Goal: Manage account settings

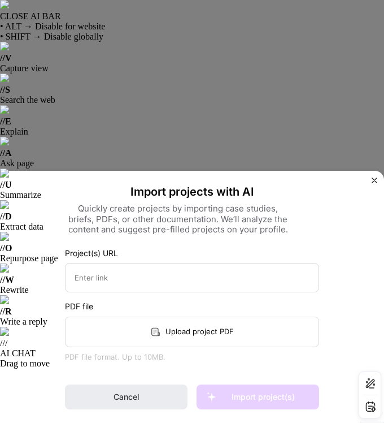
select select "BR"
select select "Right Now"
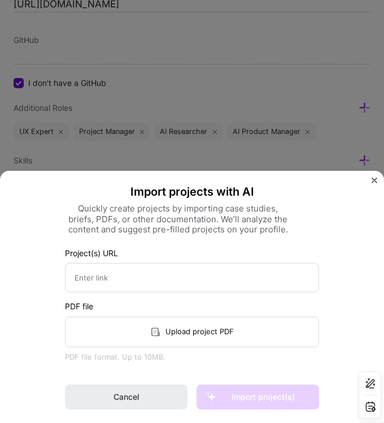
click at [372, 180] on img "Close" at bounding box center [375, 180] width 6 height 6
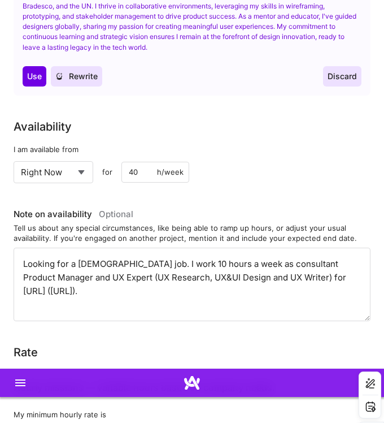
scroll to position [2399, 0]
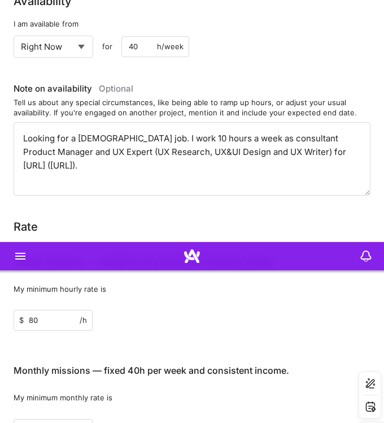
click at [51, 419] on input "12800" at bounding box center [53, 429] width 79 height 20
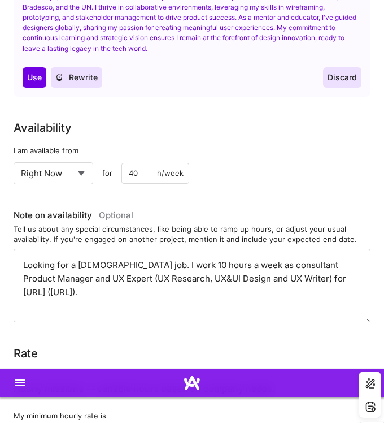
drag, startPoint x: 38, startPoint y: 188, endPoint x: 27, endPoint y: 188, distance: 10.7
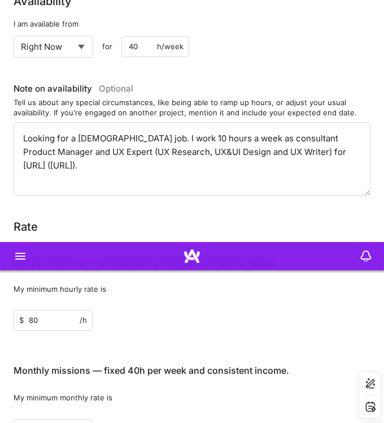
type input "8800"
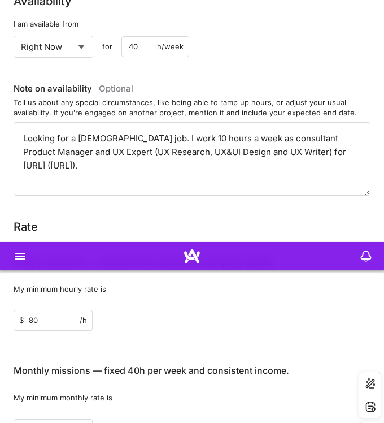
drag, startPoint x: 50, startPoint y: 77, endPoint x: 21, endPoint y: 77, distance: 28.3
click at [21, 310] on div "$ 80 /h" at bounding box center [53, 320] width 79 height 20
click at [166, 244] on div "Hourly missions — variable hours based on company needs. My minimum hourly rate…" at bounding box center [192, 341] width 357 height 194
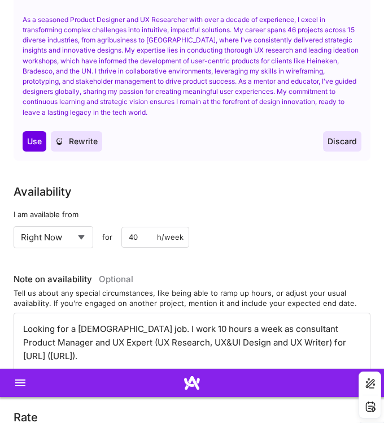
scroll to position [2338, 0]
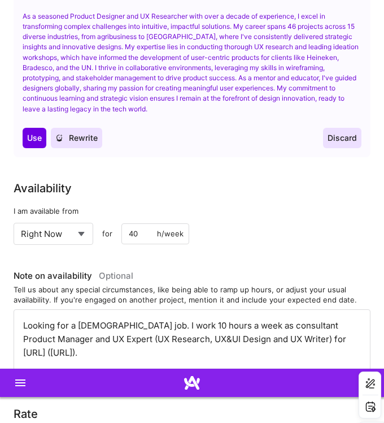
drag, startPoint x: 33, startPoint y: 140, endPoint x: 27, endPoint y: 141, distance: 6.2
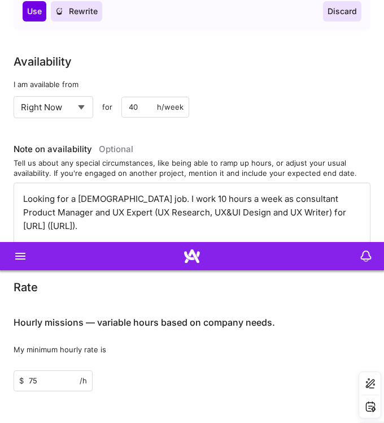
type input "75"
click at [118, 370] on div "$ 75 /h" at bounding box center [192, 380] width 357 height 20
